Goal: Transaction & Acquisition: Purchase product/service

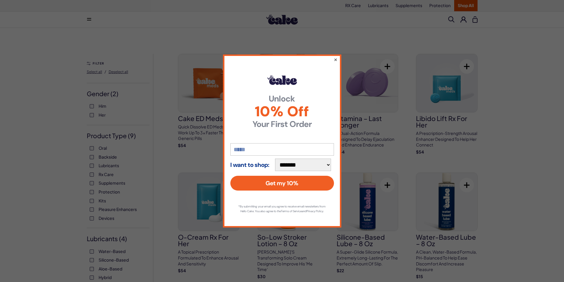
click at [335, 56] on button "×" at bounding box center [335, 59] width 4 height 7
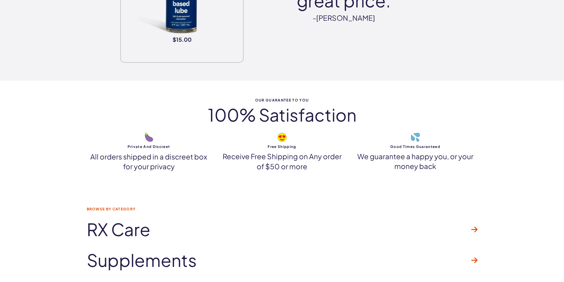
scroll to position [3020, 0]
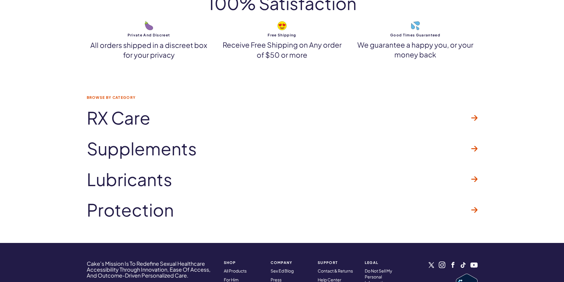
drag, startPoint x: 35, startPoint y: 222, endPoint x: 25, endPoint y: 94, distance: 128.9
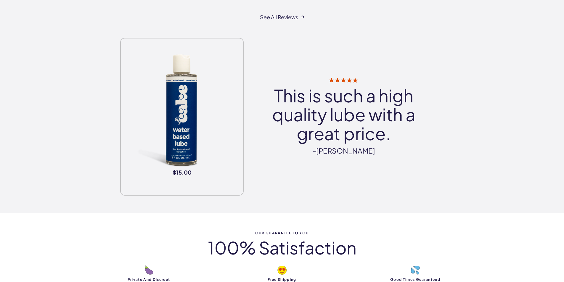
scroll to position [0, 0]
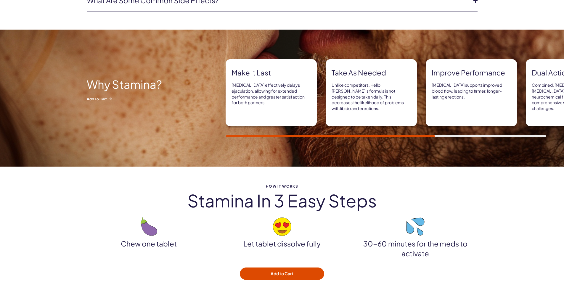
scroll to position [355, 0]
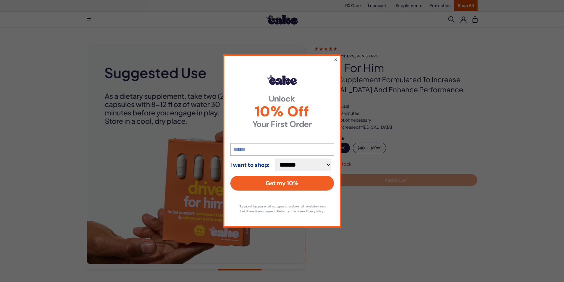
click at [336, 57] on button "×" at bounding box center [335, 59] width 4 height 7
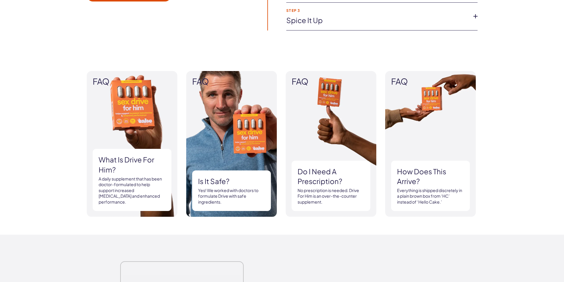
scroll to position [503, 0]
